Goal: Information Seeking & Learning: Learn about a topic

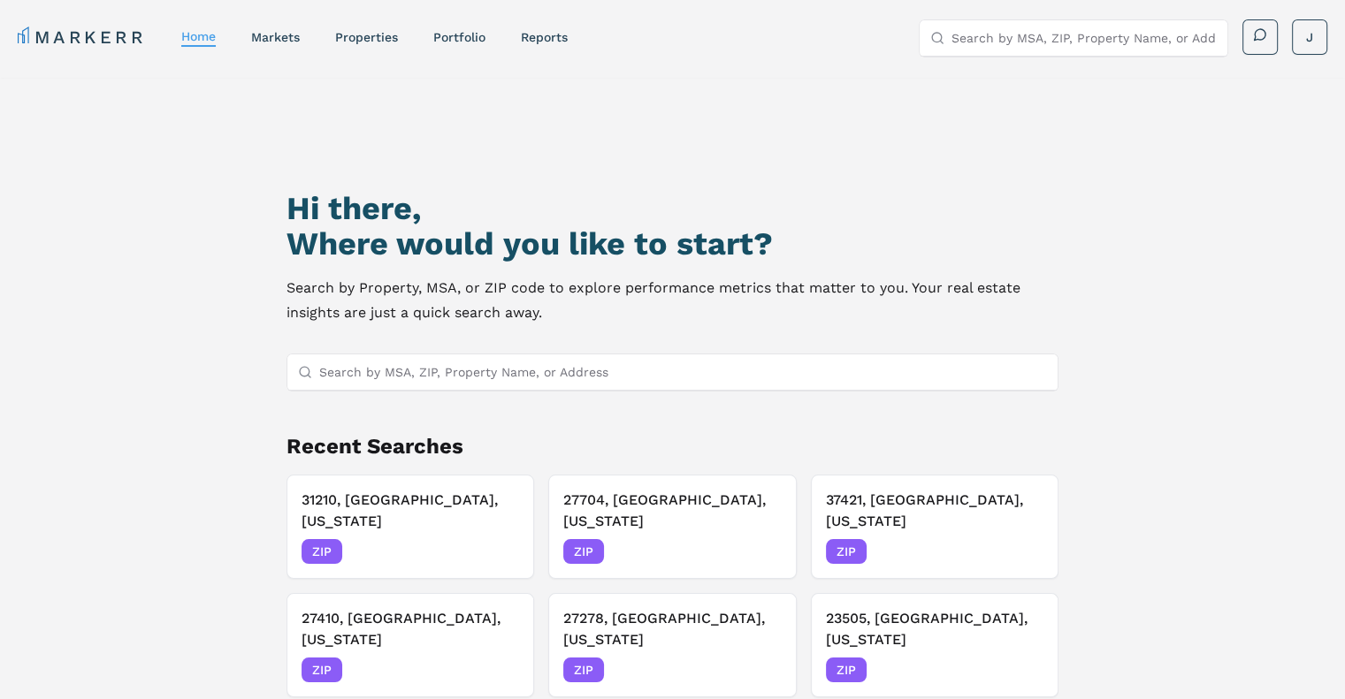
click at [525, 377] on input "Search by MSA, ZIP, Property Name, or Address" at bounding box center [683, 371] width 728 height 35
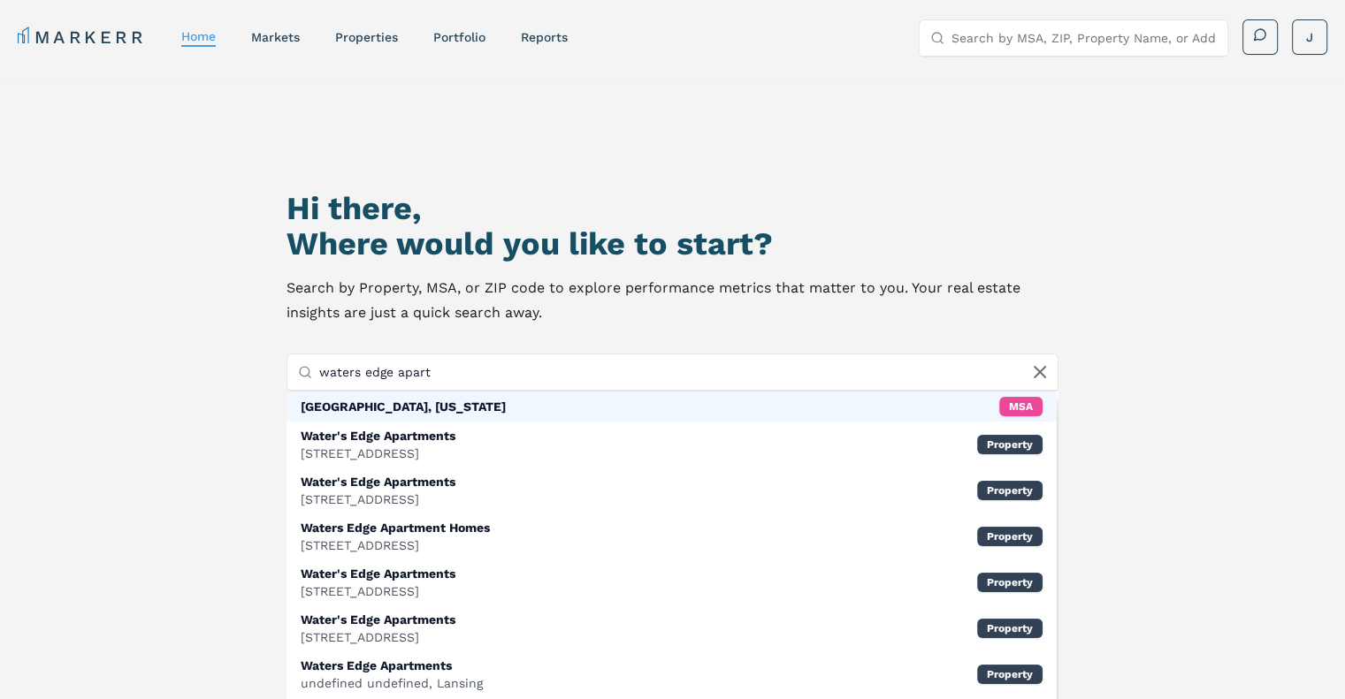
click at [453, 376] on input "waters edge apart" at bounding box center [683, 371] width 728 height 35
type input "23502"
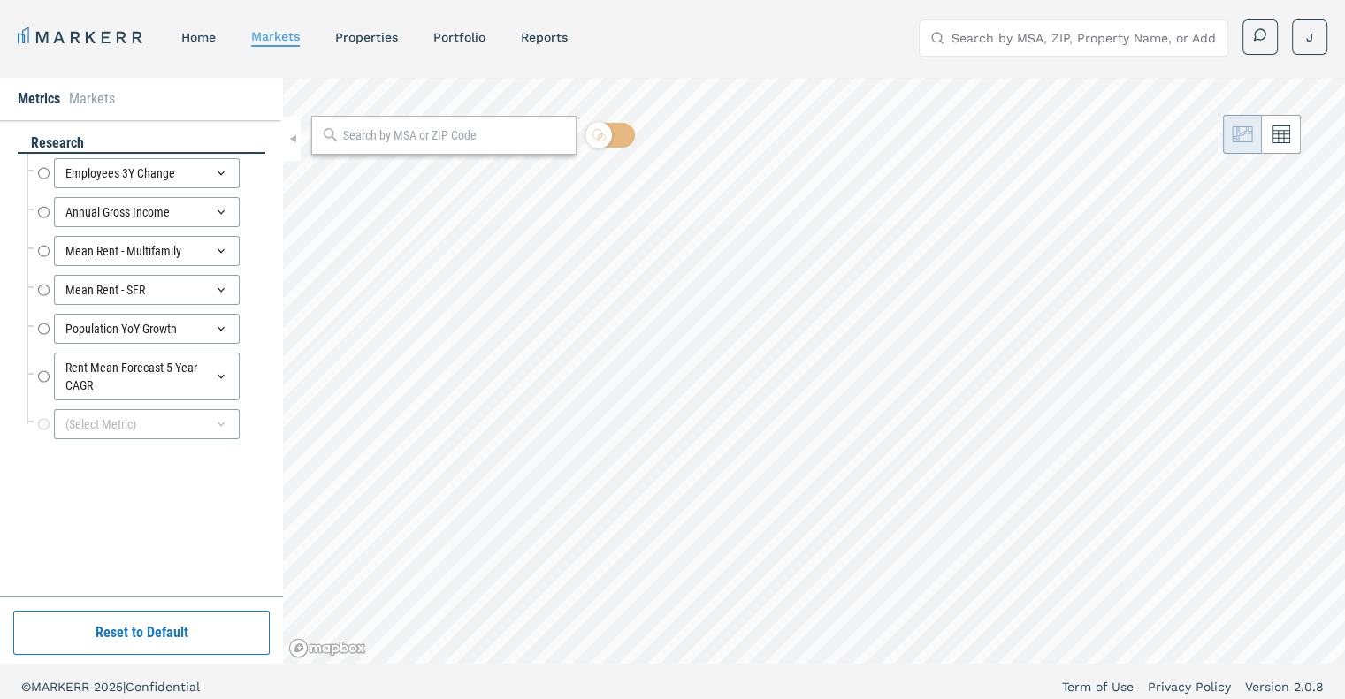
radio input "true"
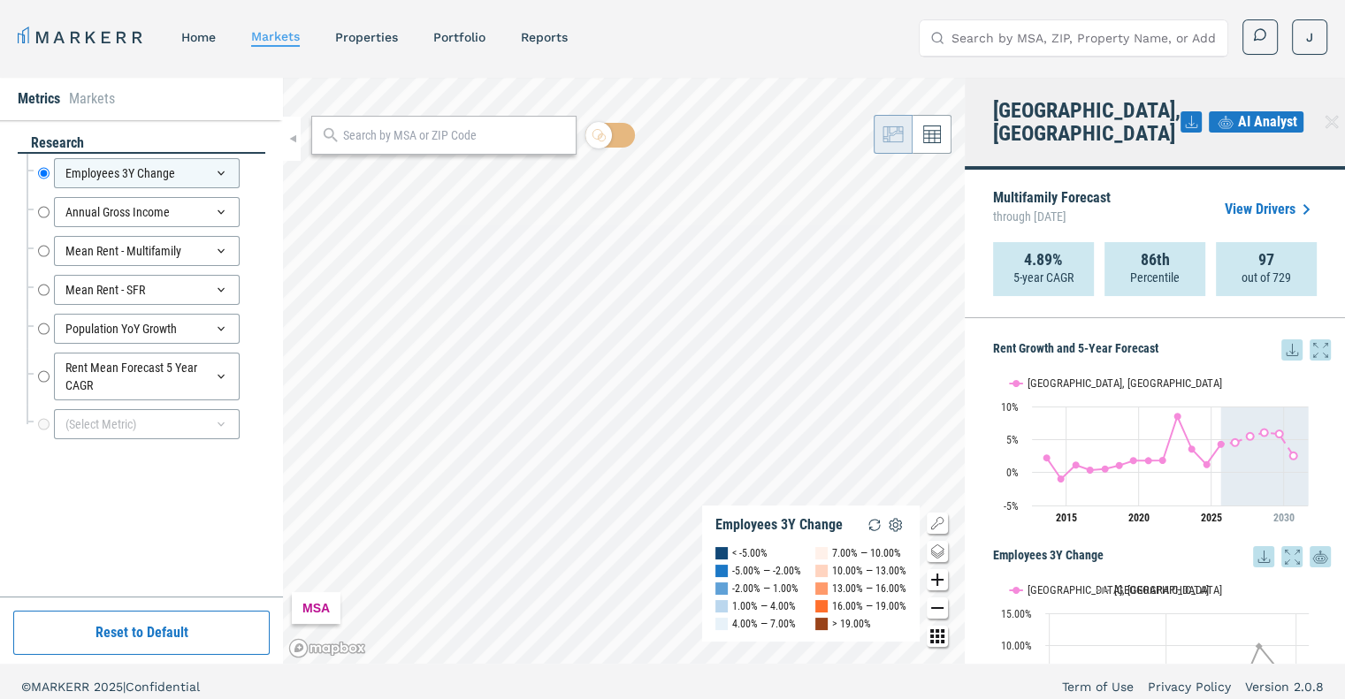
click at [1018, 36] on input "Search by MSA, ZIP, Property Name, or Address" at bounding box center [1083, 37] width 265 height 35
click at [446, 149] on div at bounding box center [443, 135] width 265 height 39
click at [450, 136] on input "text" at bounding box center [455, 135] width 224 height 19
type input "23502"
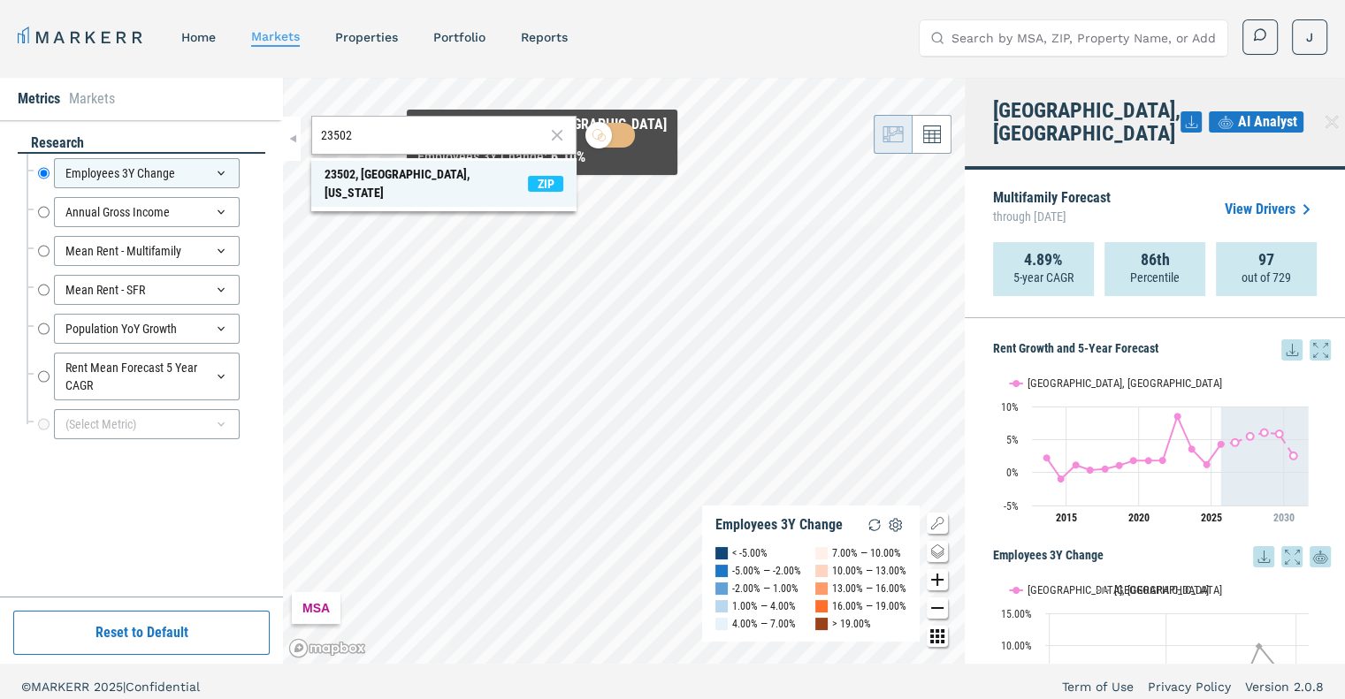
click at [540, 187] on span "23502, Norfolk, Virginia ZIP" at bounding box center [443, 184] width 265 height 46
